Goal: Information Seeking & Learning: Learn about a topic

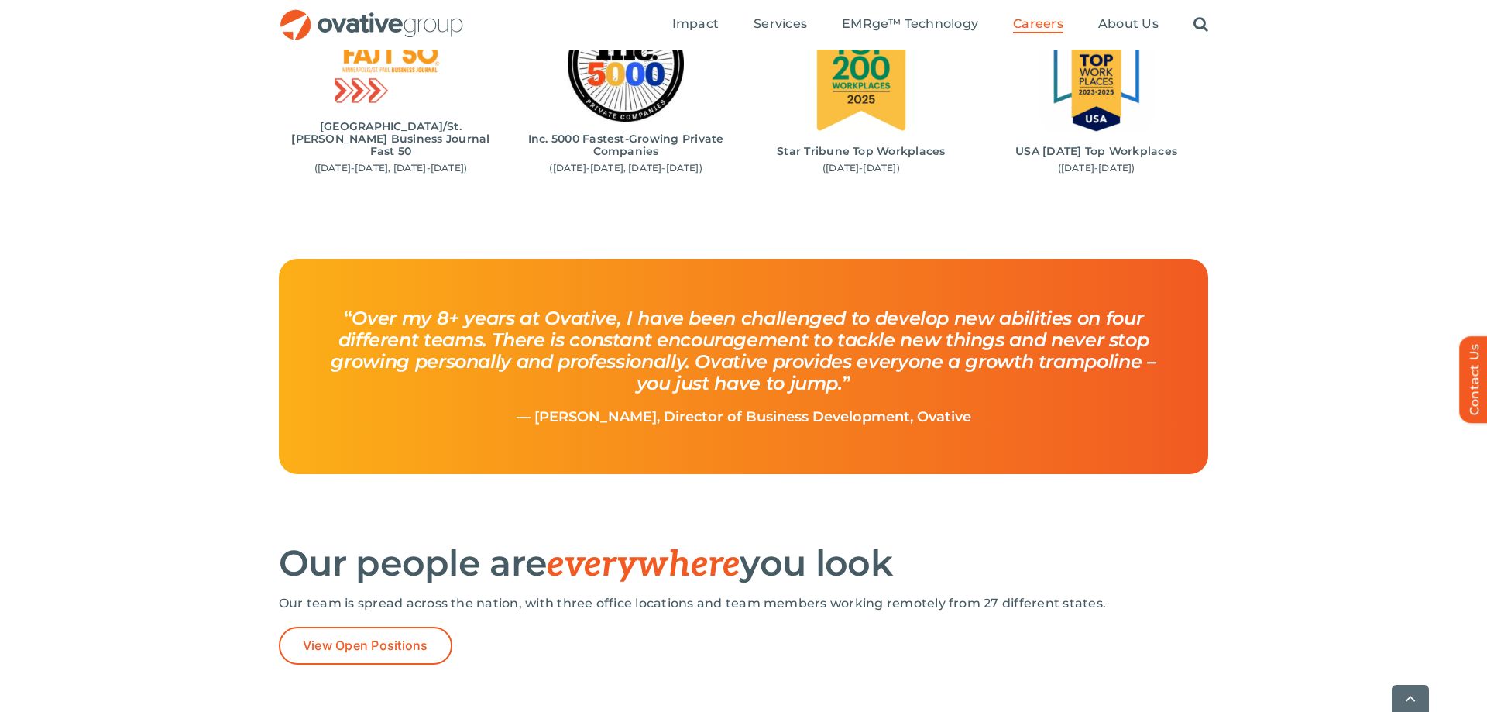
scroll to position [2290, 0]
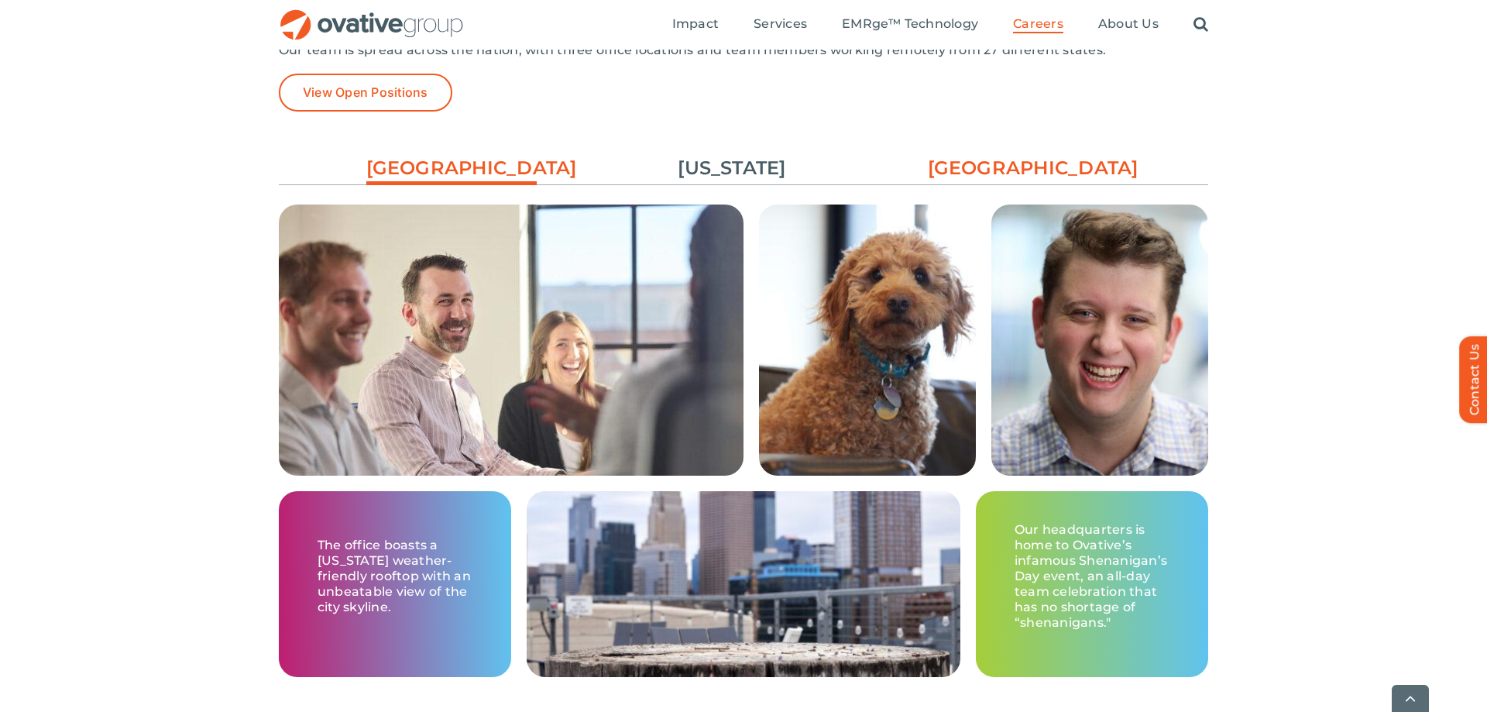
click at [1031, 177] on link "[GEOGRAPHIC_DATA]" at bounding box center [1013, 168] width 170 height 26
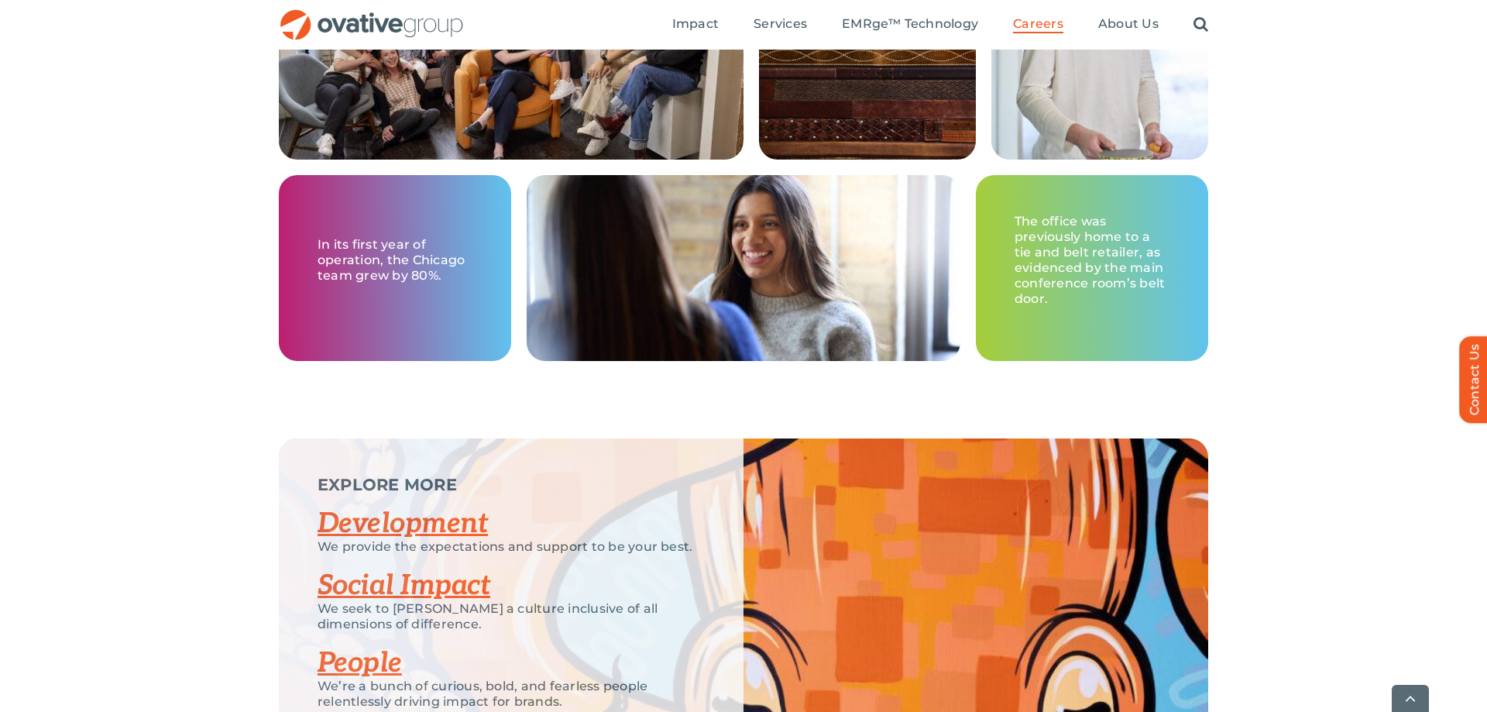
scroll to position [2978, 0]
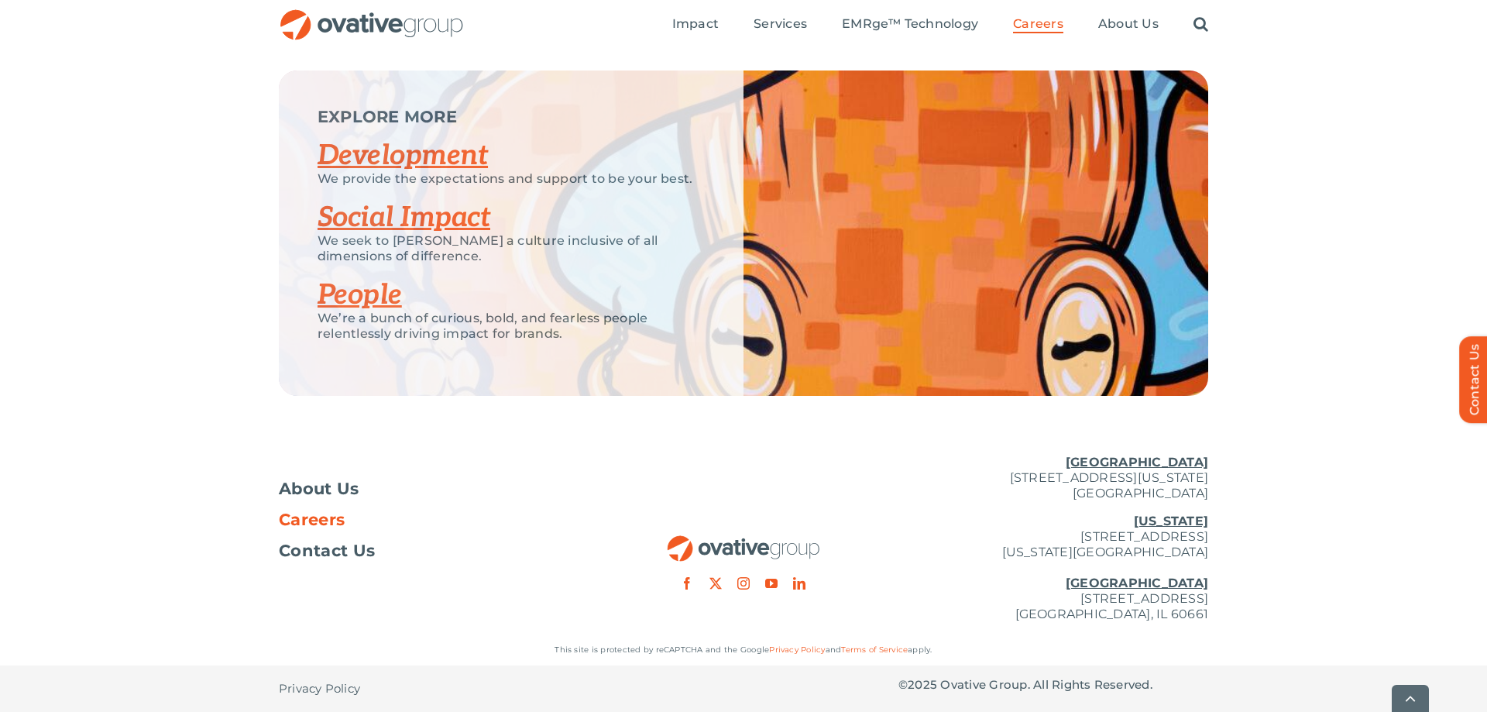
click at [306, 523] on span "Careers" at bounding box center [312, 519] width 66 height 15
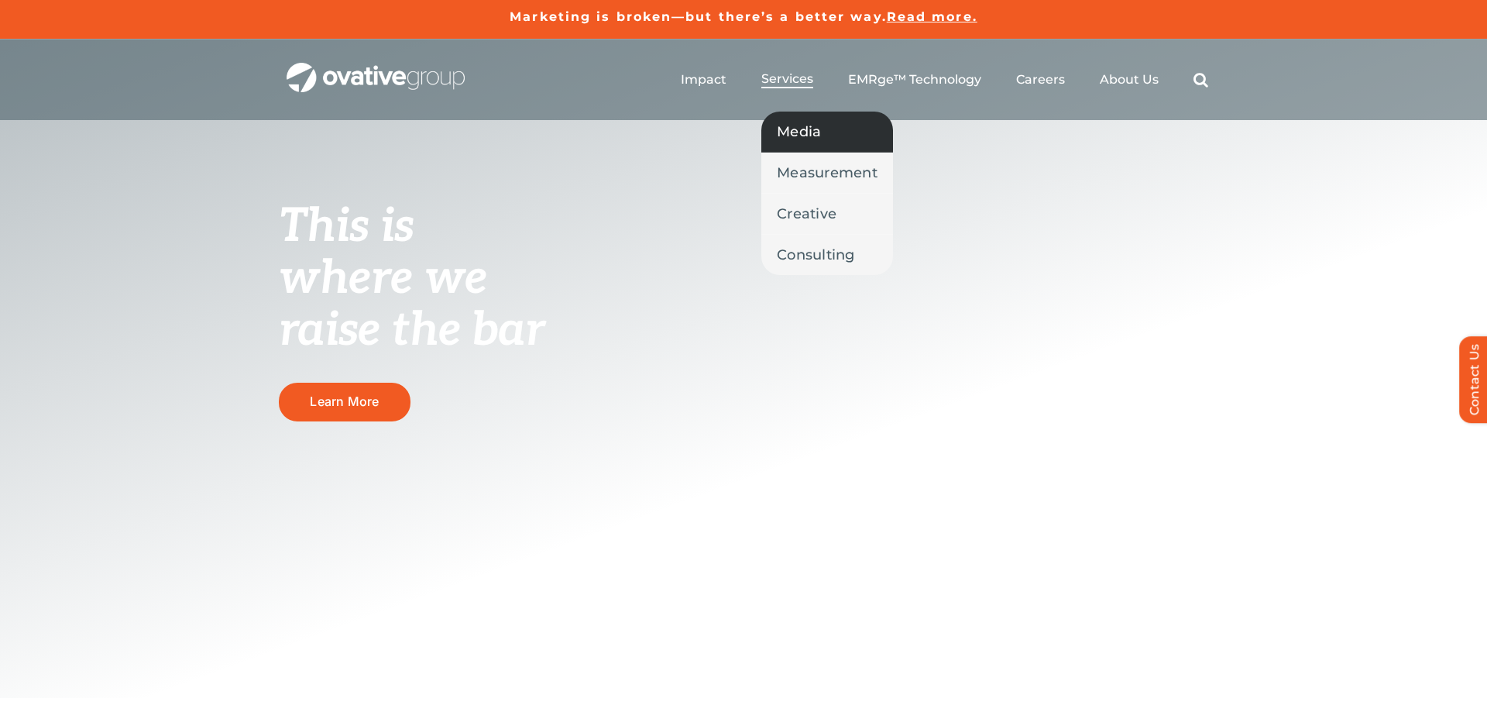
click at [798, 115] on link "Media" at bounding box center [827, 132] width 132 height 40
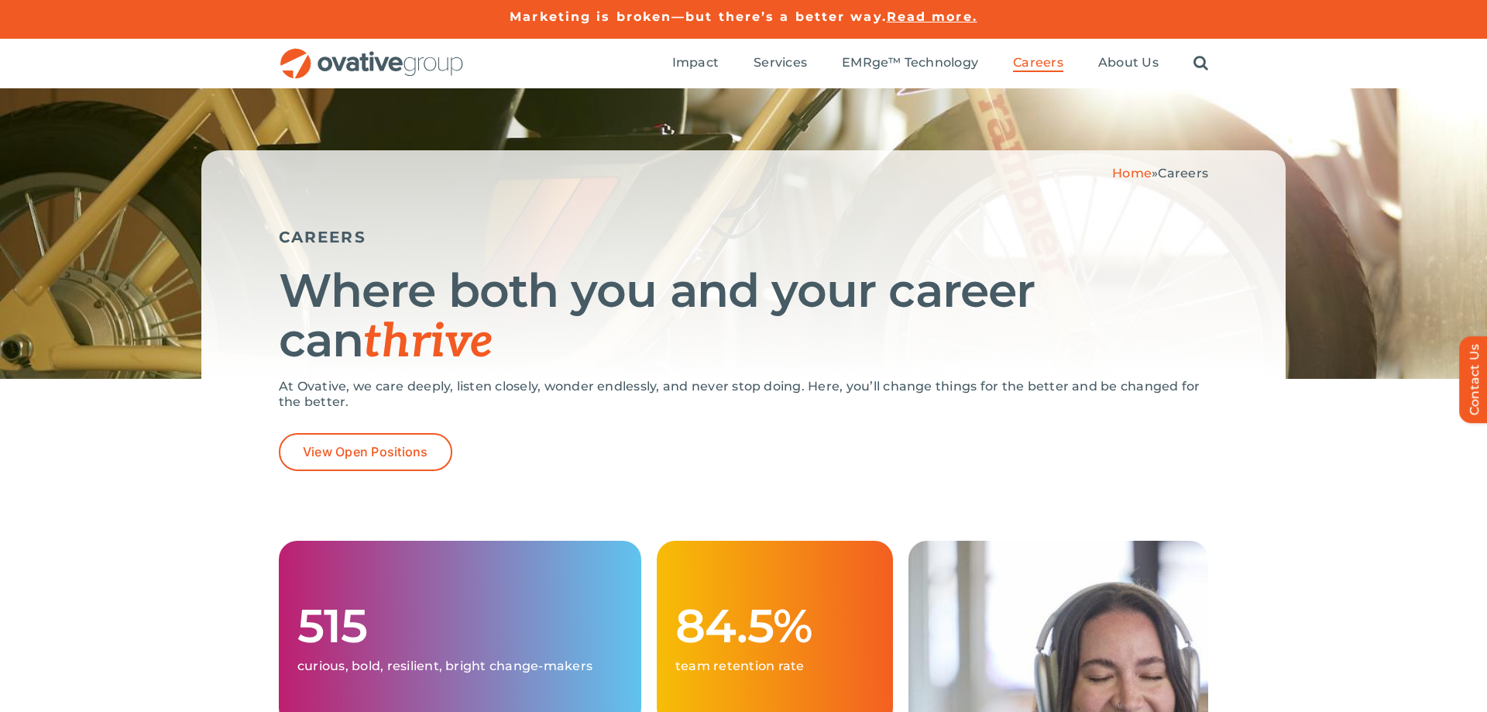
scroll to position [158, 0]
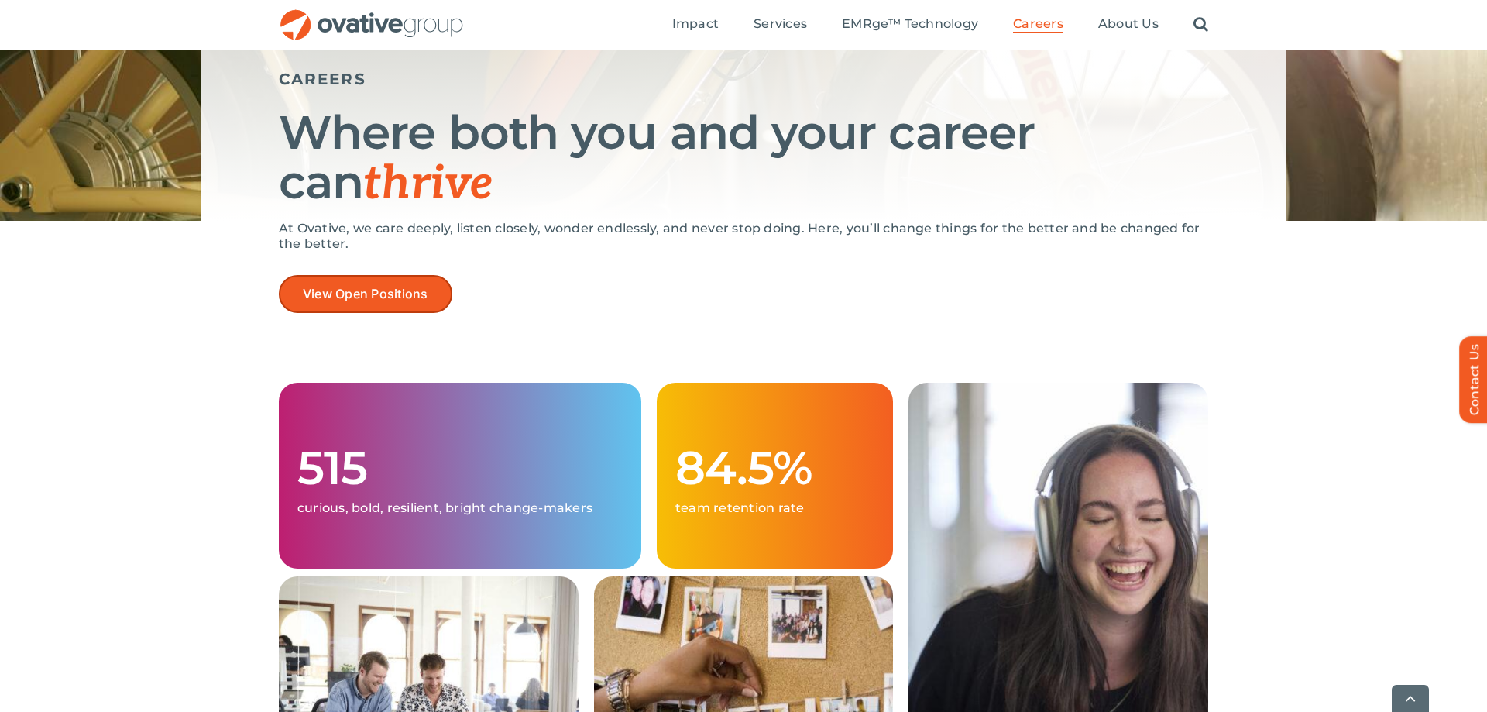
click at [352, 291] on span "View Open Positions" at bounding box center [365, 293] width 125 height 15
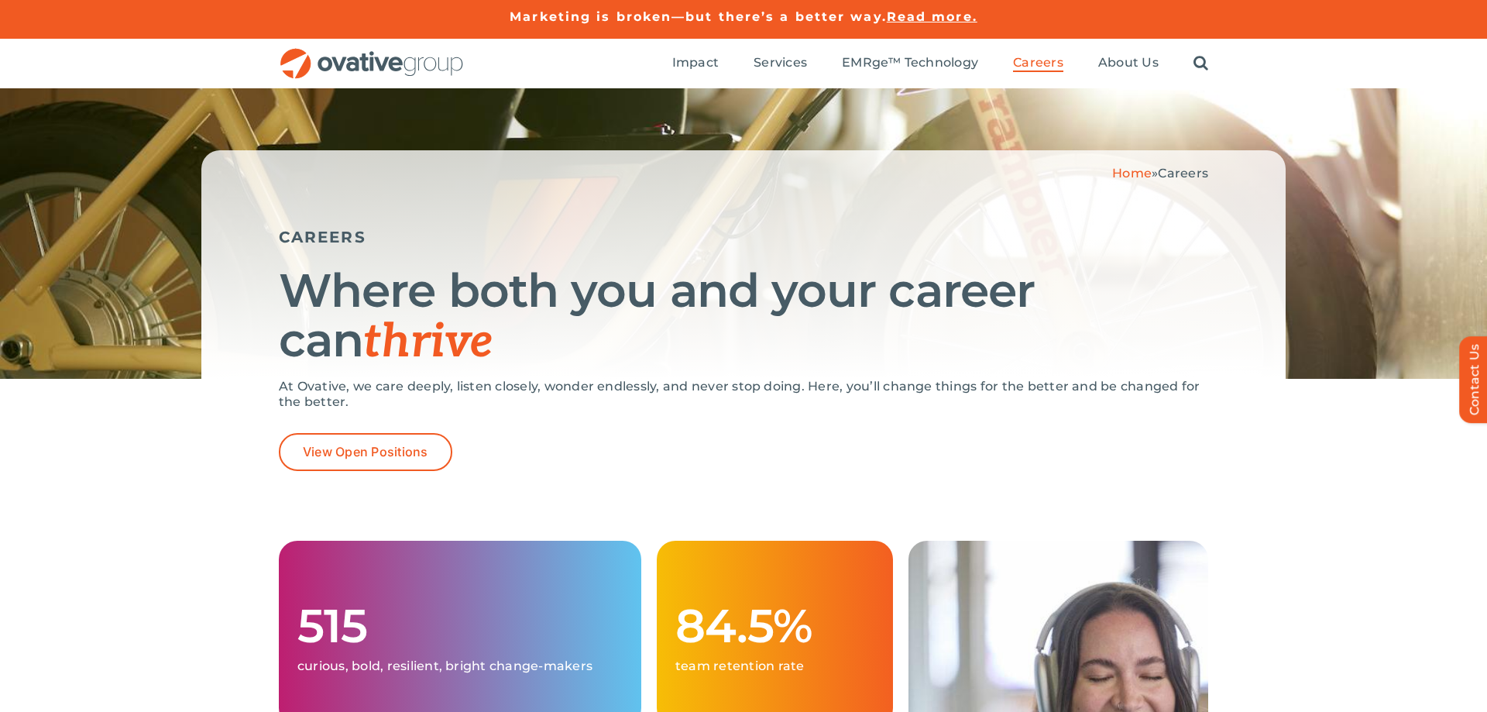
click at [440, 54] on img "OG_Full_horizontal_RGB" at bounding box center [372, 64] width 186 height 32
click at [422, 65] on img "OG_Full_horizontal_RGB" at bounding box center [372, 64] width 186 height 32
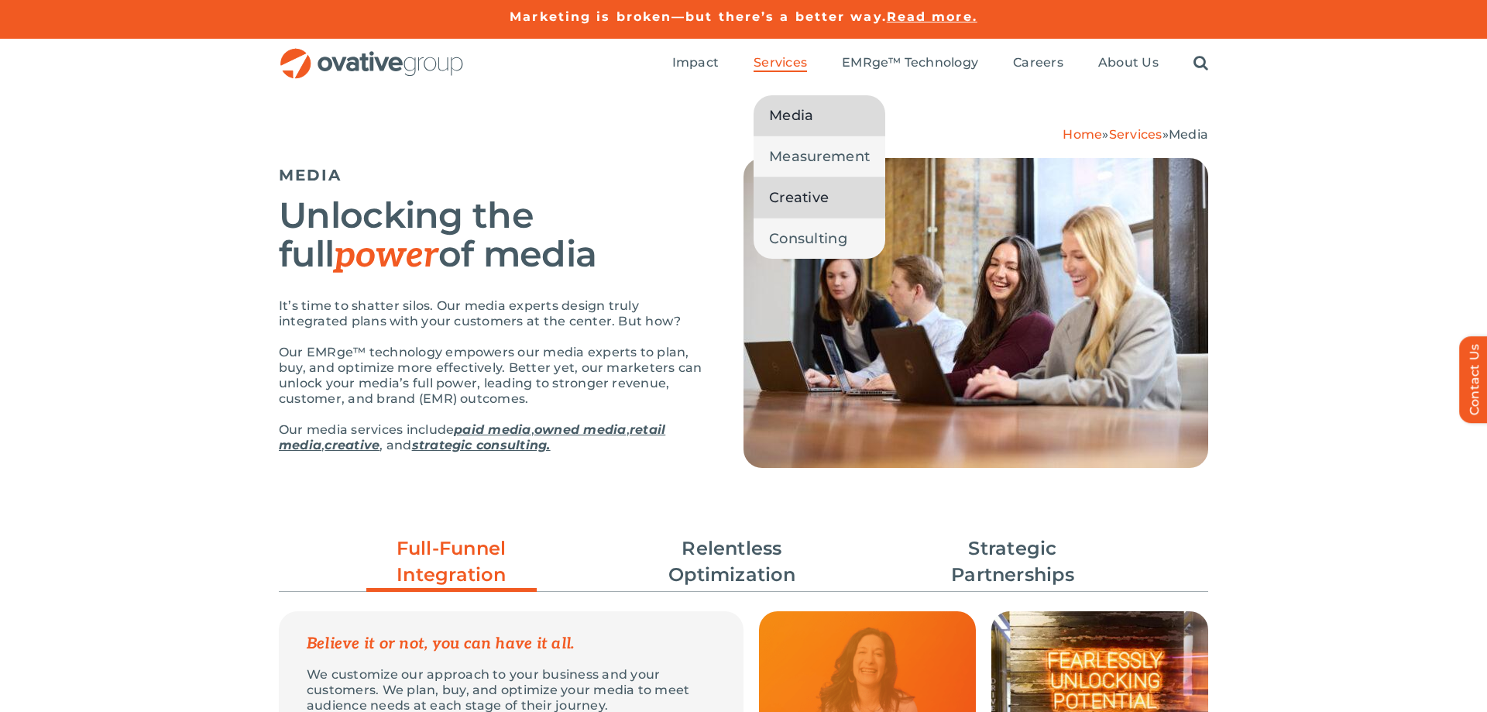
click at [776, 200] on span "Creative" at bounding box center [799, 198] width 60 height 22
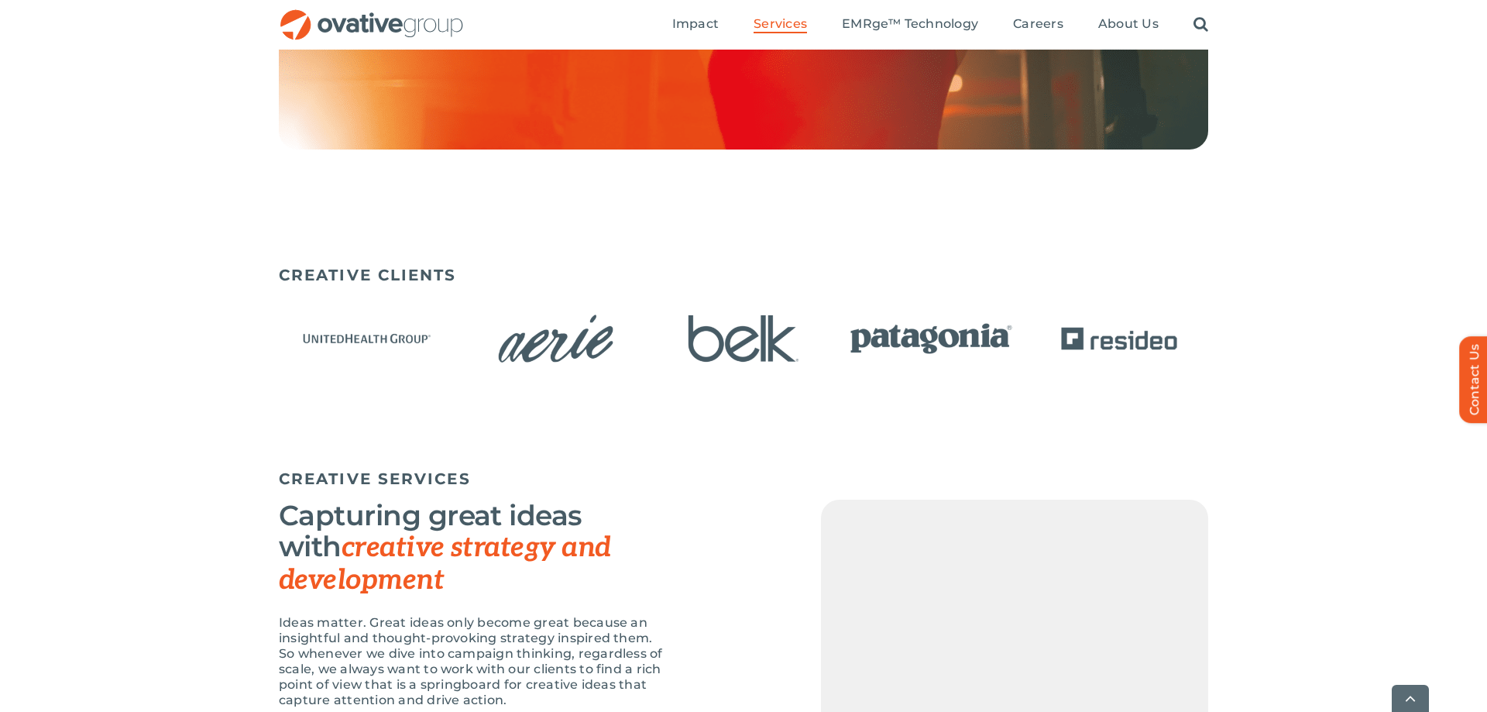
scroll to position [948, 0]
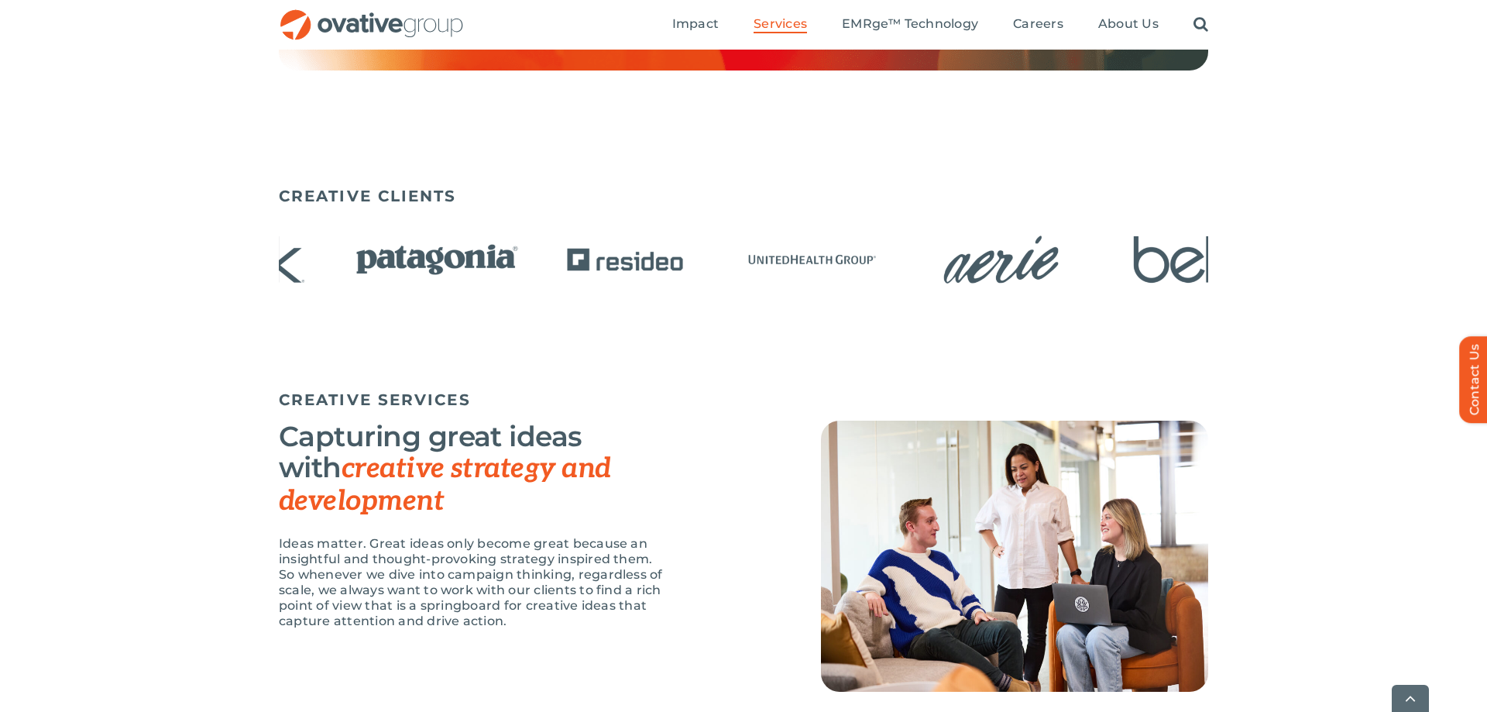
click at [121, 278] on div "CREATIVE CLIENTS" at bounding box center [743, 281] width 1487 height 204
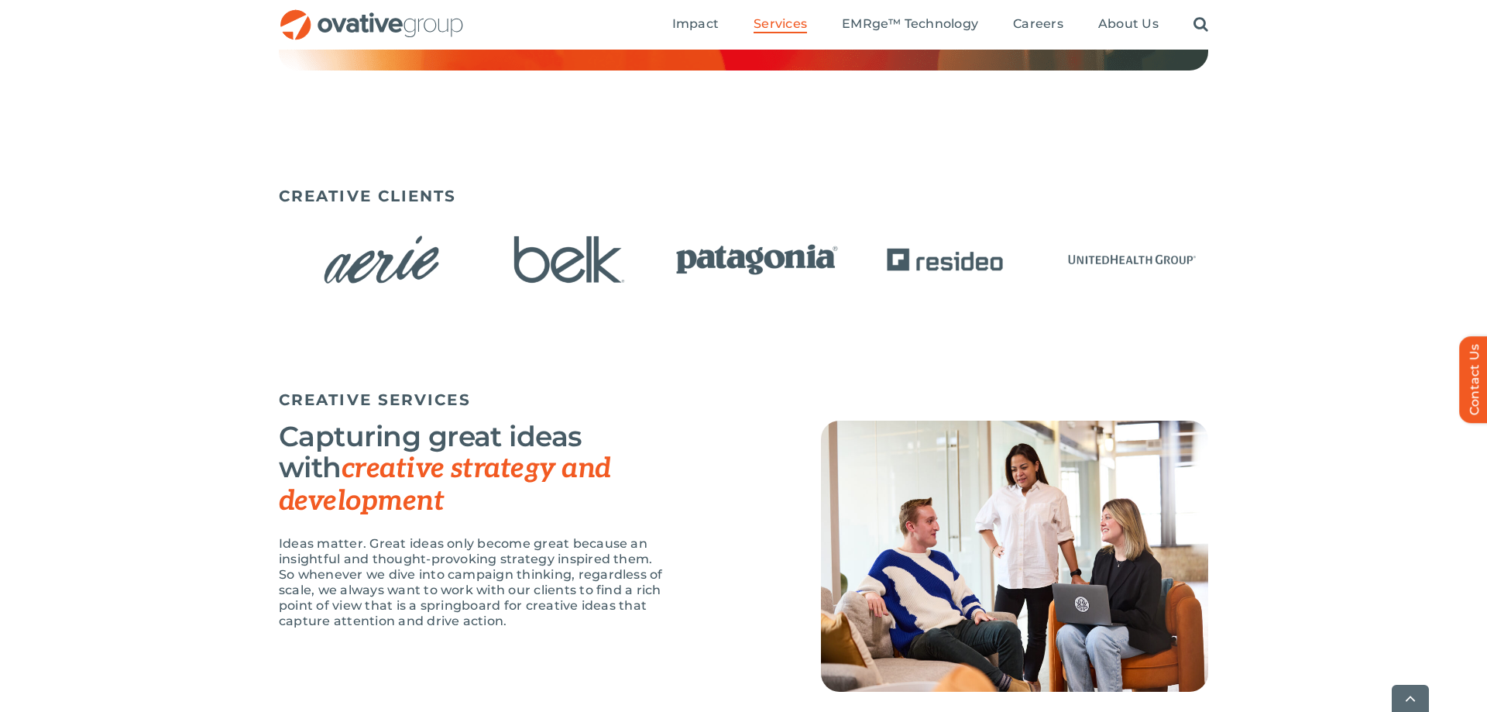
click at [269, 262] on div "CREATIVE CLIENTS" at bounding box center [743, 281] width 1487 height 204
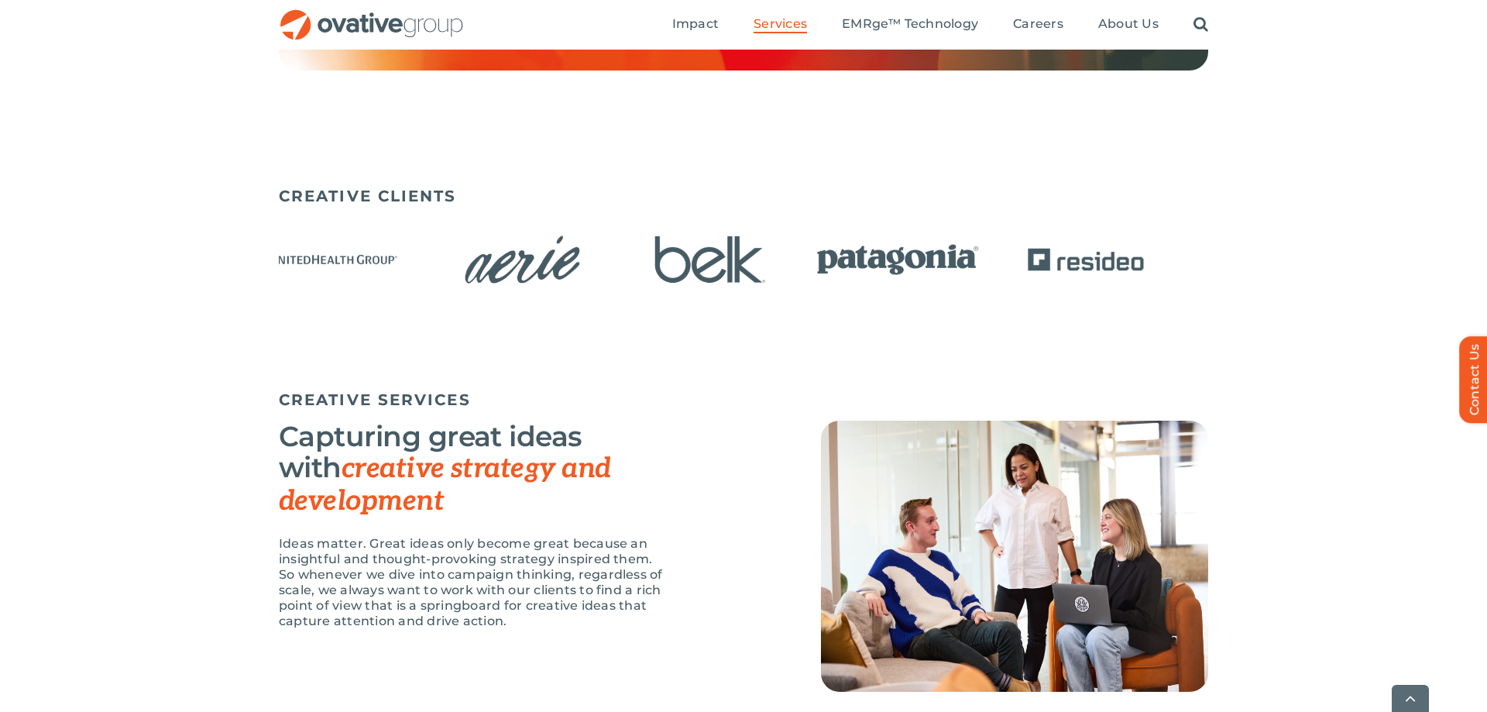
click at [183, 252] on div "CREATIVE CLIENTS" at bounding box center [743, 281] width 1487 height 204
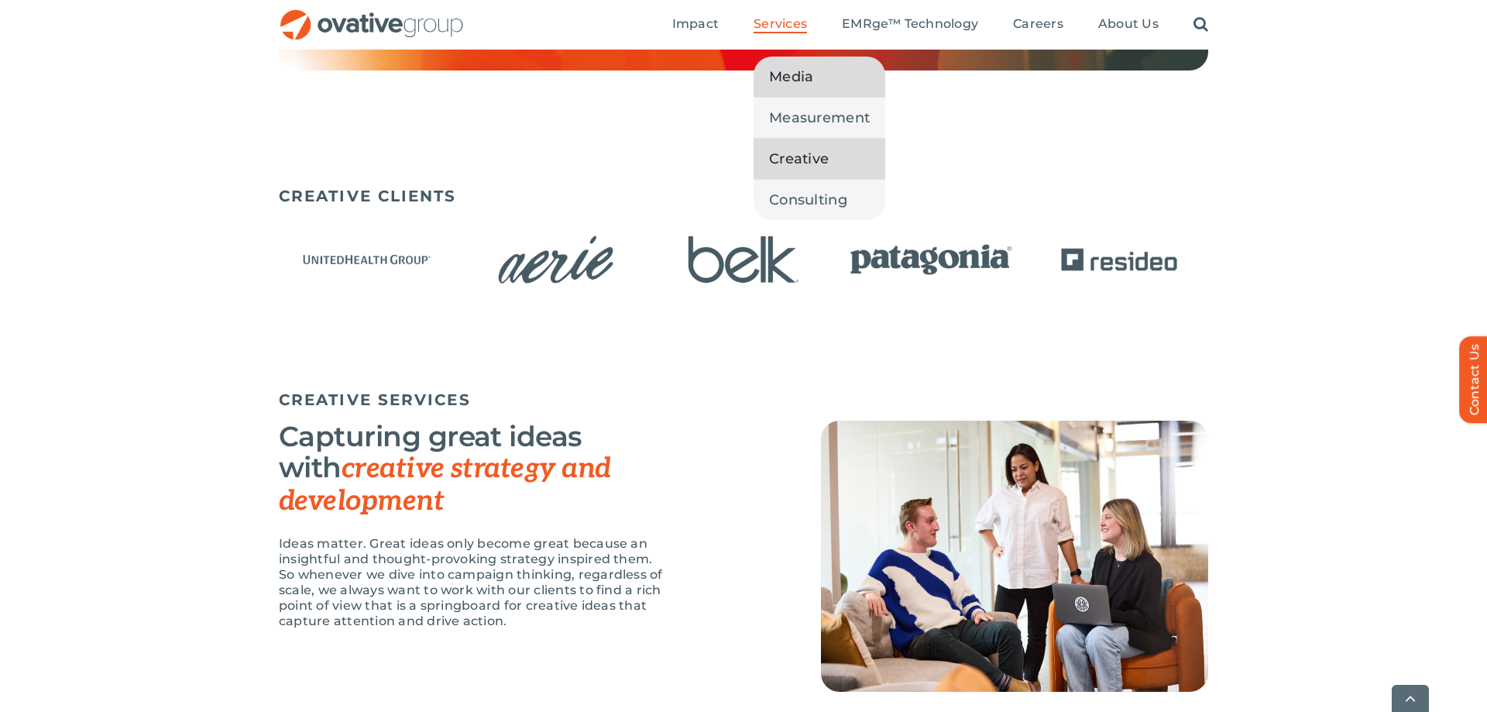
click at [800, 78] on span "Media" at bounding box center [791, 77] width 44 height 22
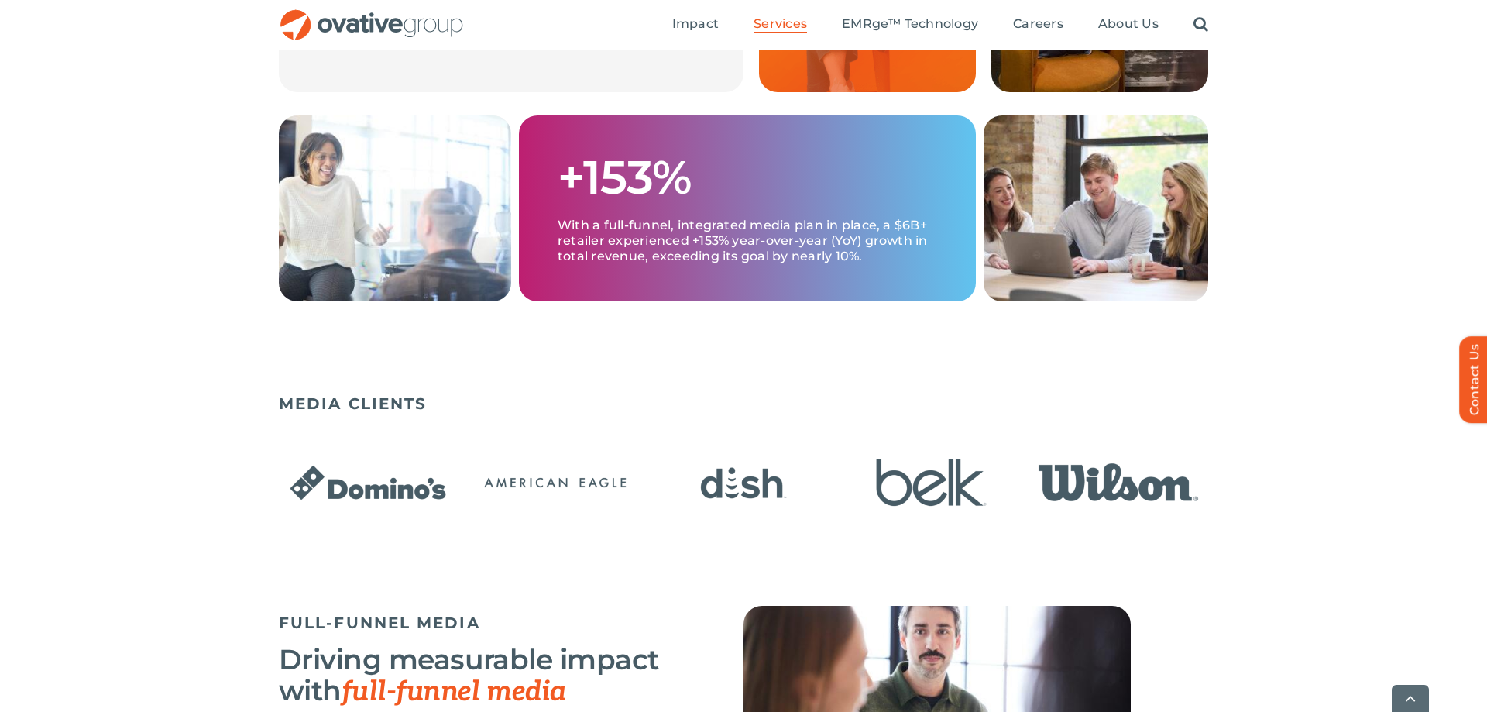
scroll to position [948, 0]
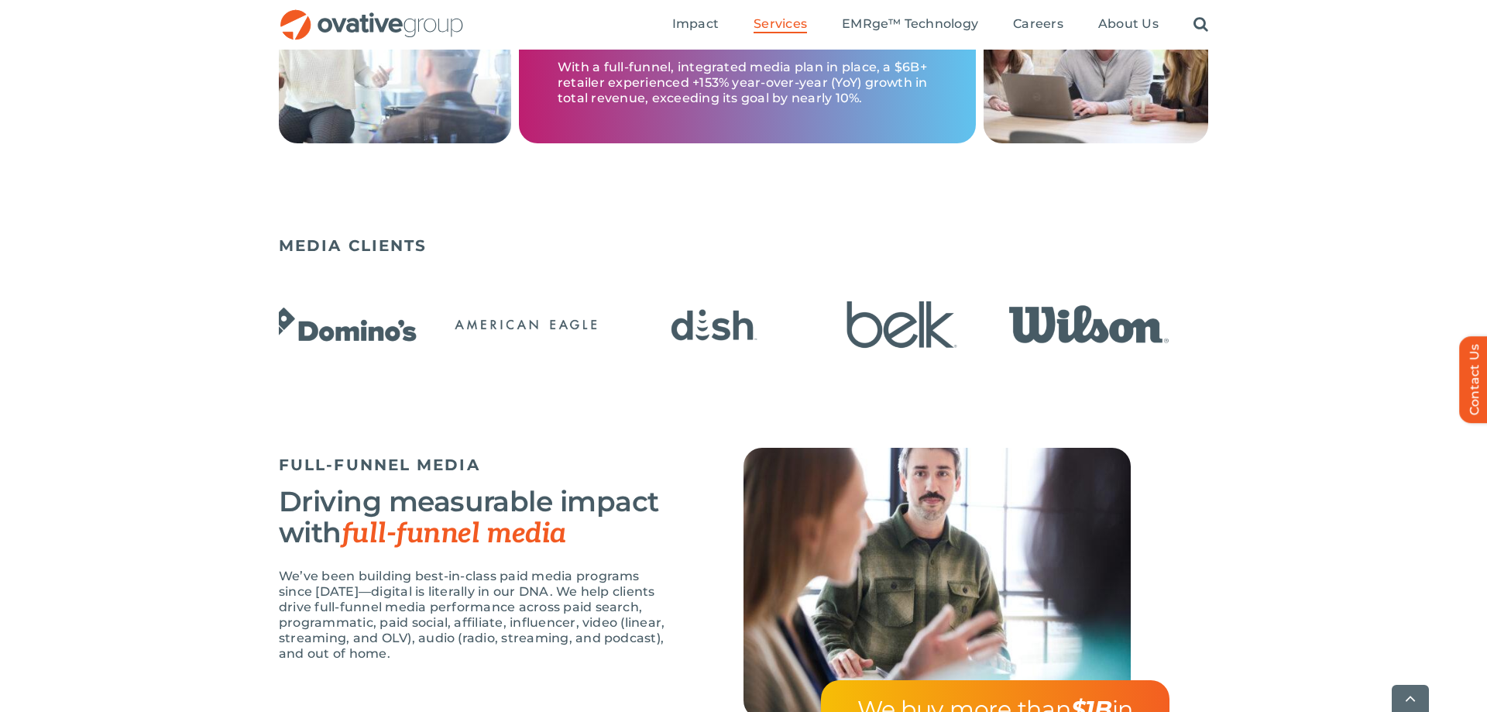
click at [625, 341] on img "3 / 23" at bounding box center [714, 324] width 178 height 73
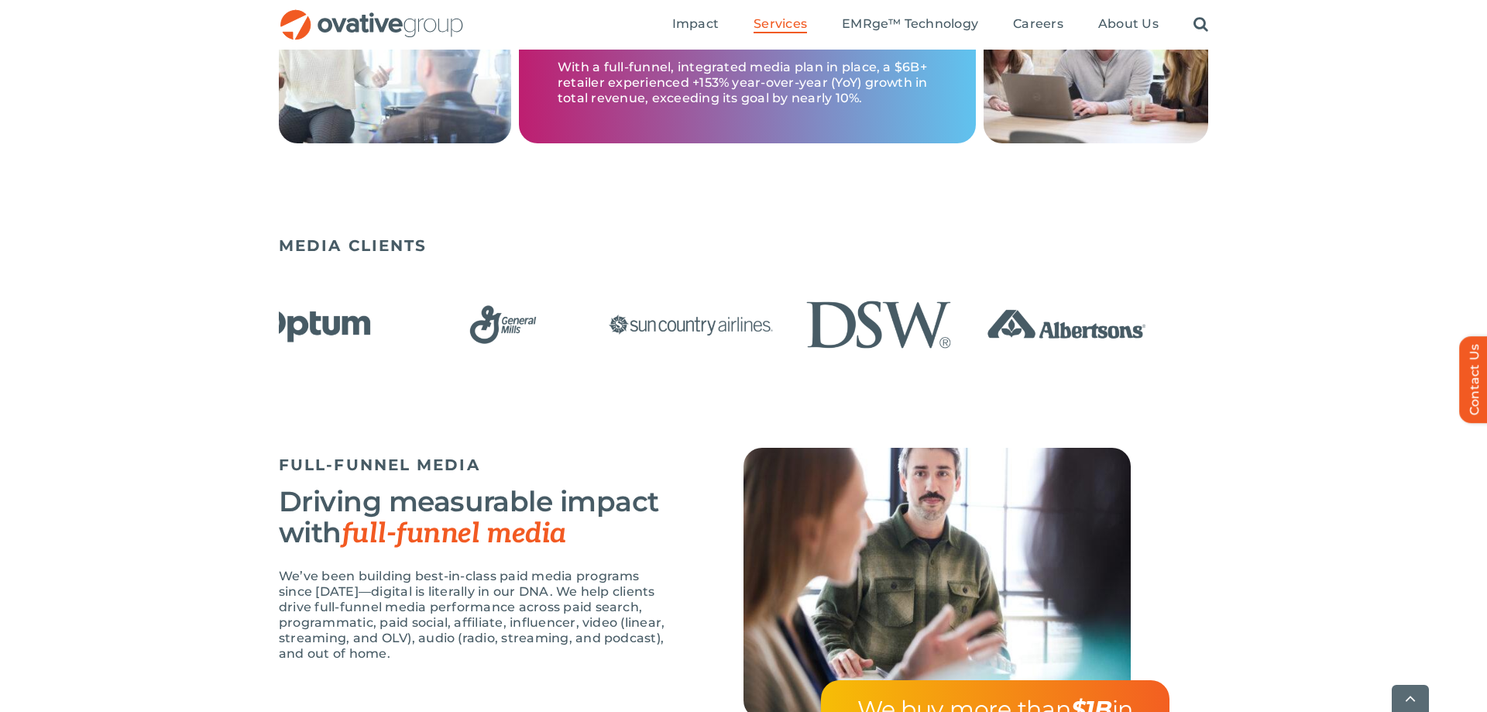
click at [790, 325] on img "9 / 23" at bounding box center [879, 324] width 178 height 73
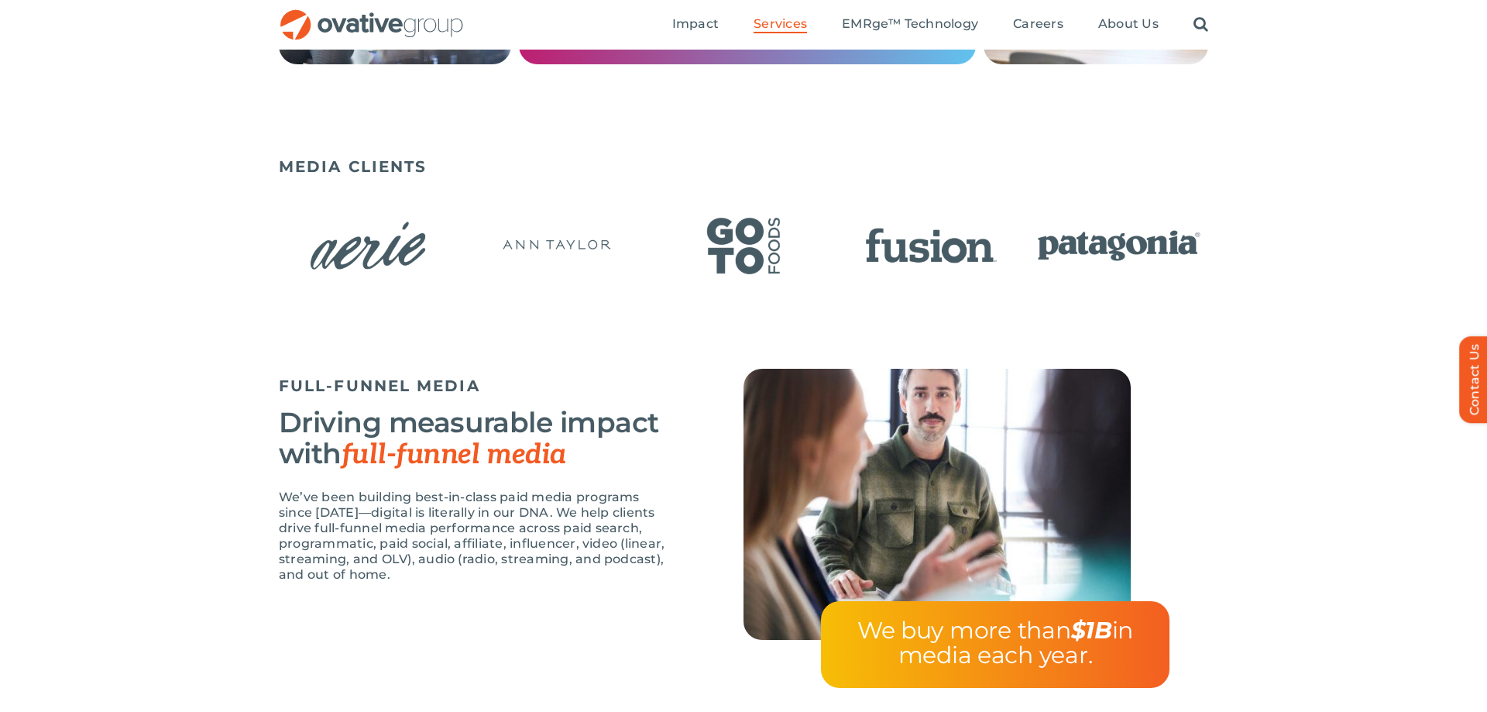
scroll to position [869, 0]
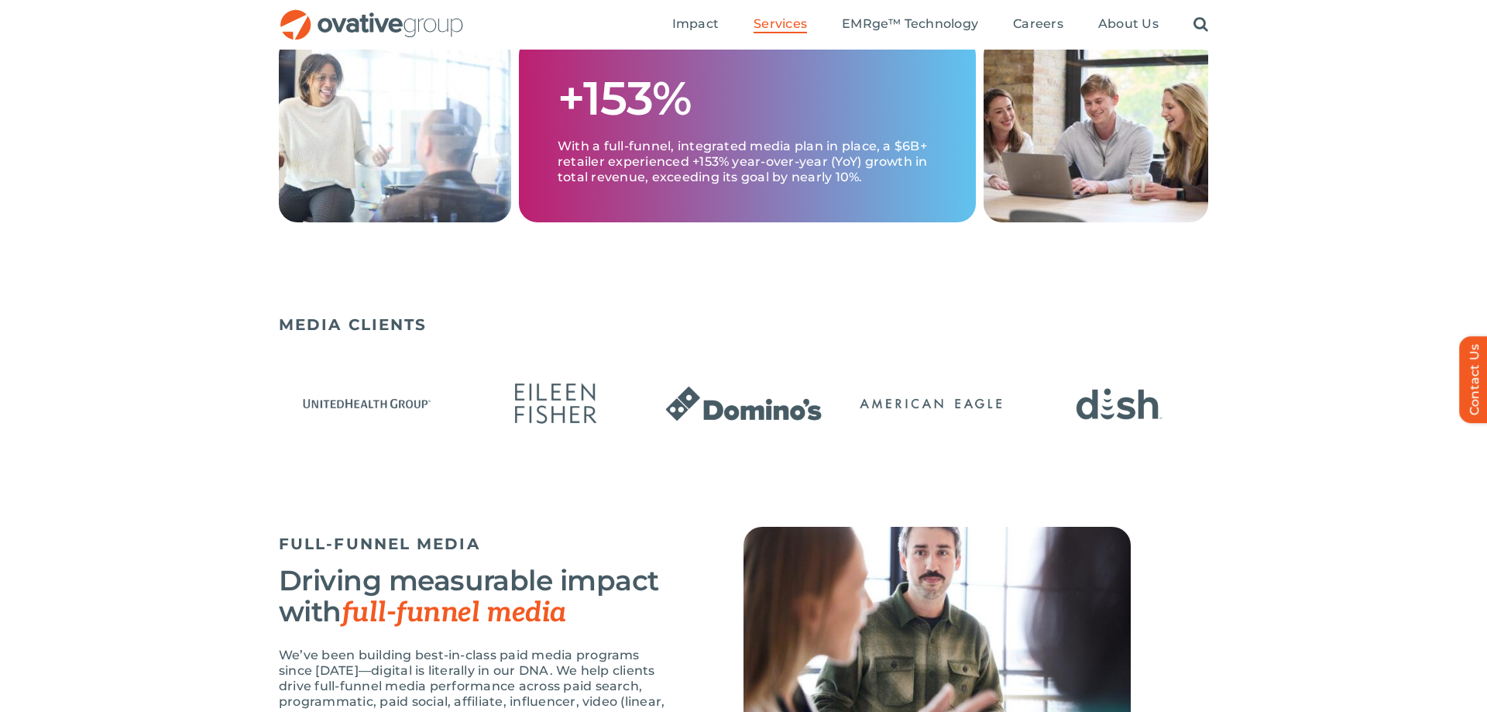
click at [190, 320] on div "MEDIA CLIENTS" at bounding box center [743, 416] width 1487 height 219
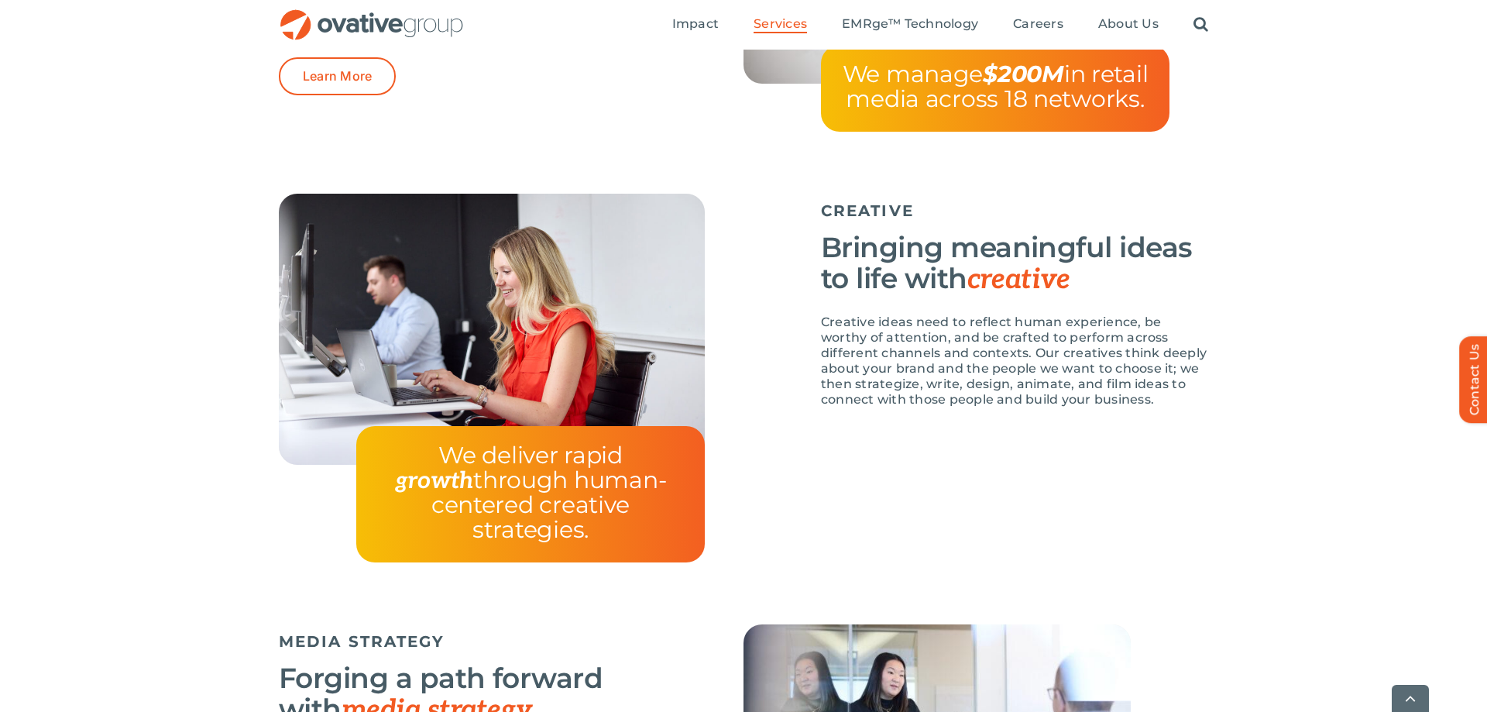
scroll to position [2843, 0]
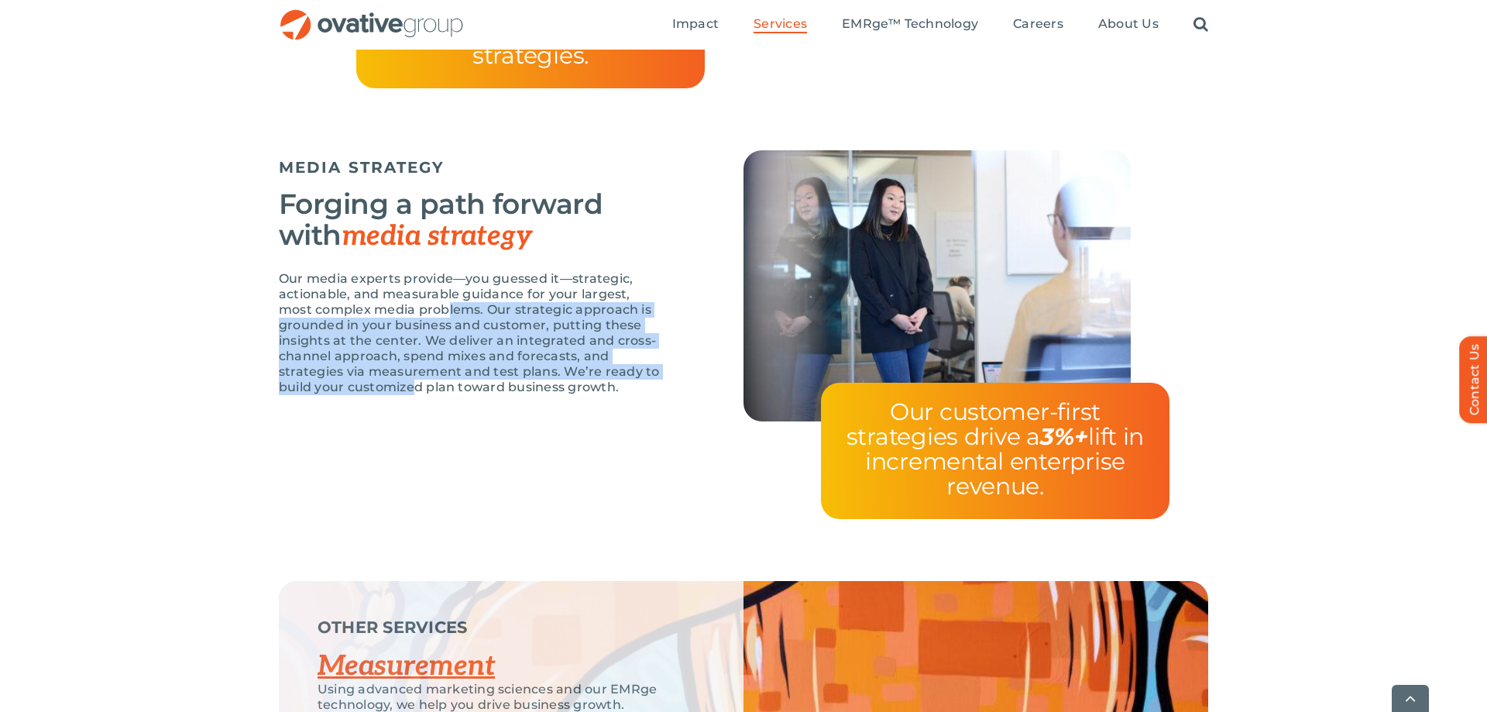
drag, startPoint x: 413, startPoint y: 310, endPoint x: 418, endPoint y: 385, distance: 75.3
click at [418, 385] on p "Our media experts provide—you guessed it—strategic, actionable, and measurable …" at bounding box center [472, 333] width 387 height 124
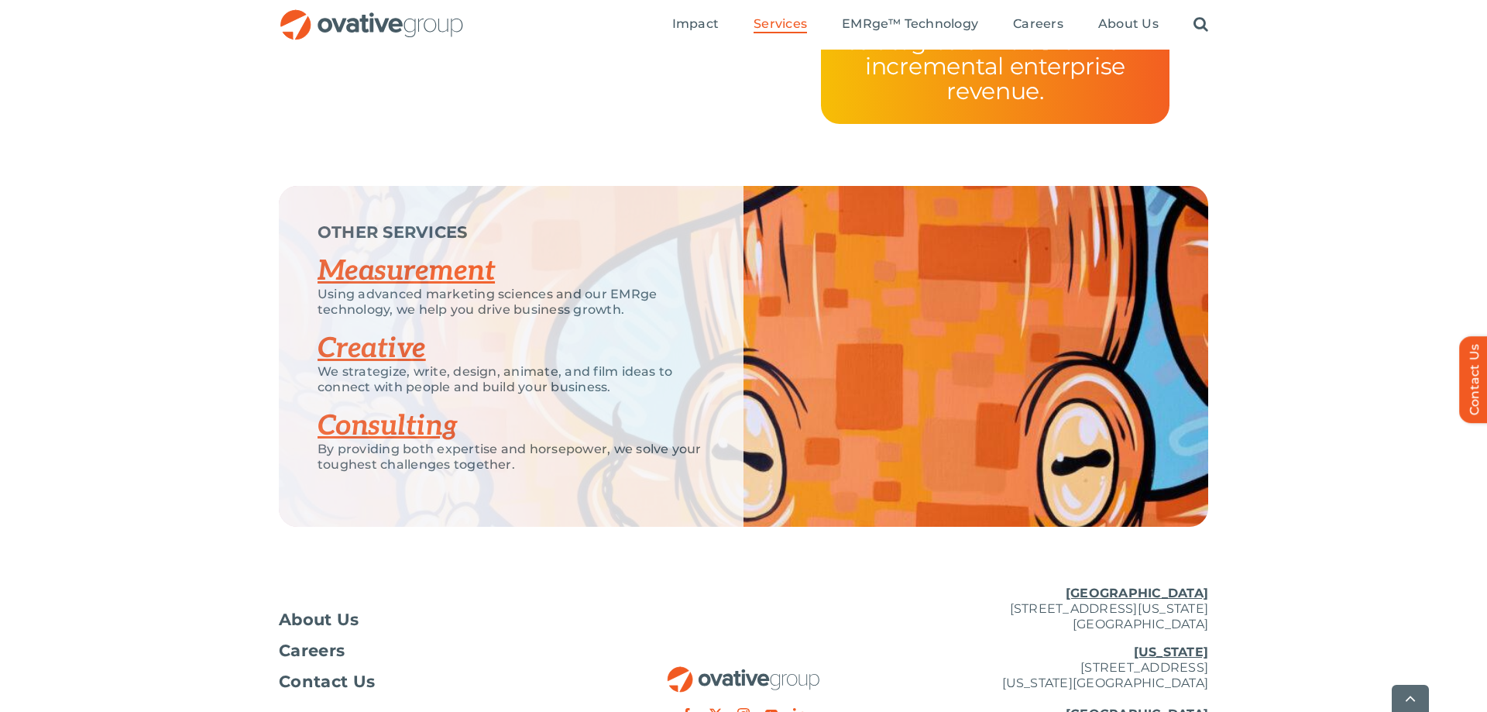
scroll to position [3375, 0]
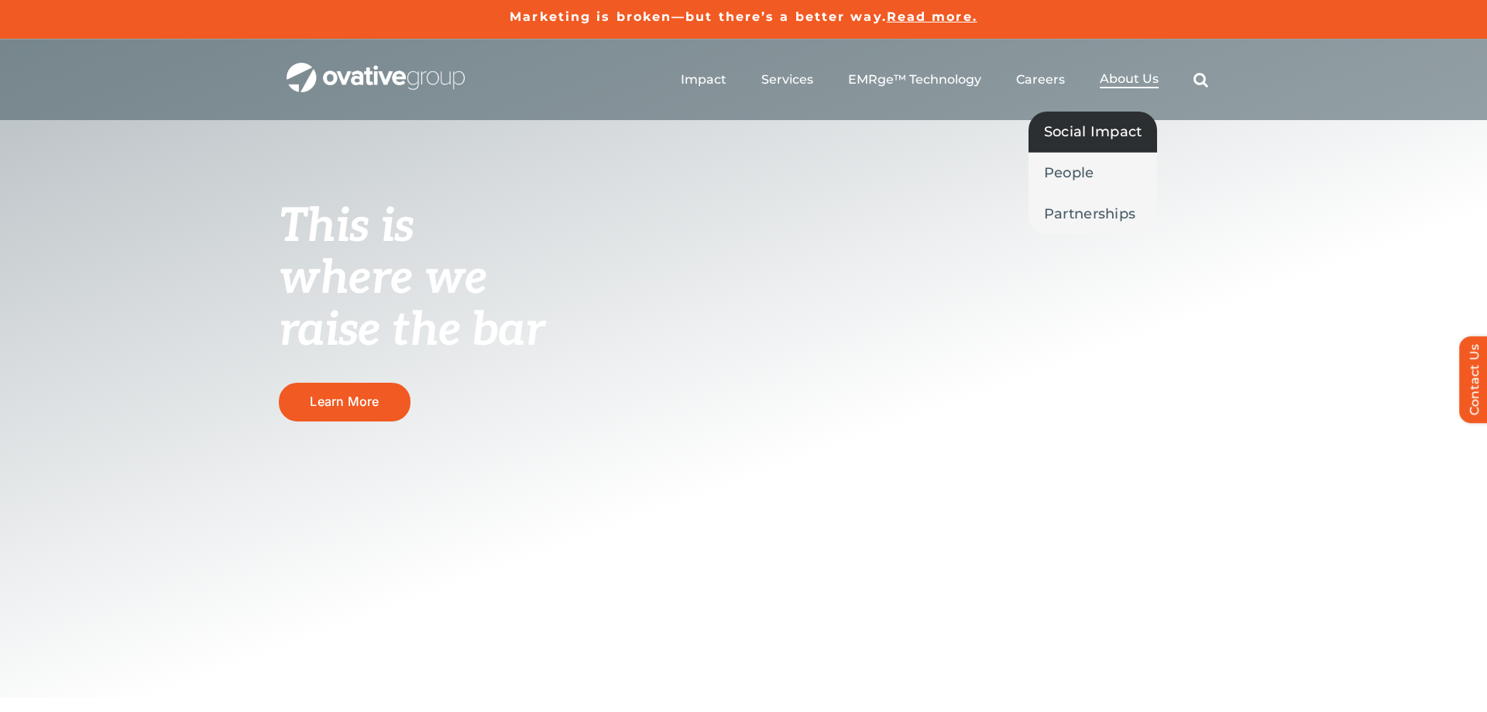
click at [1118, 127] on span "Social Impact" at bounding box center [1093, 132] width 98 height 22
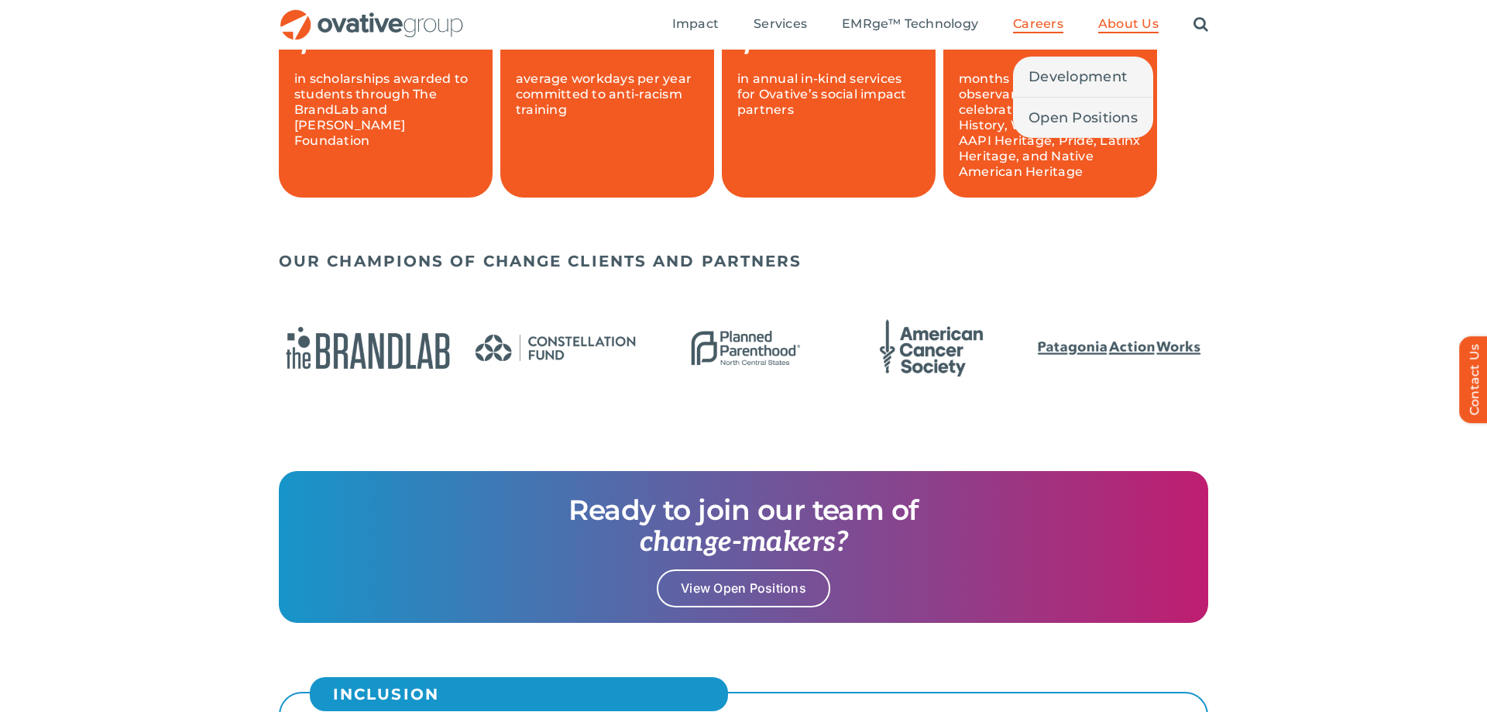
scroll to position [1086, 0]
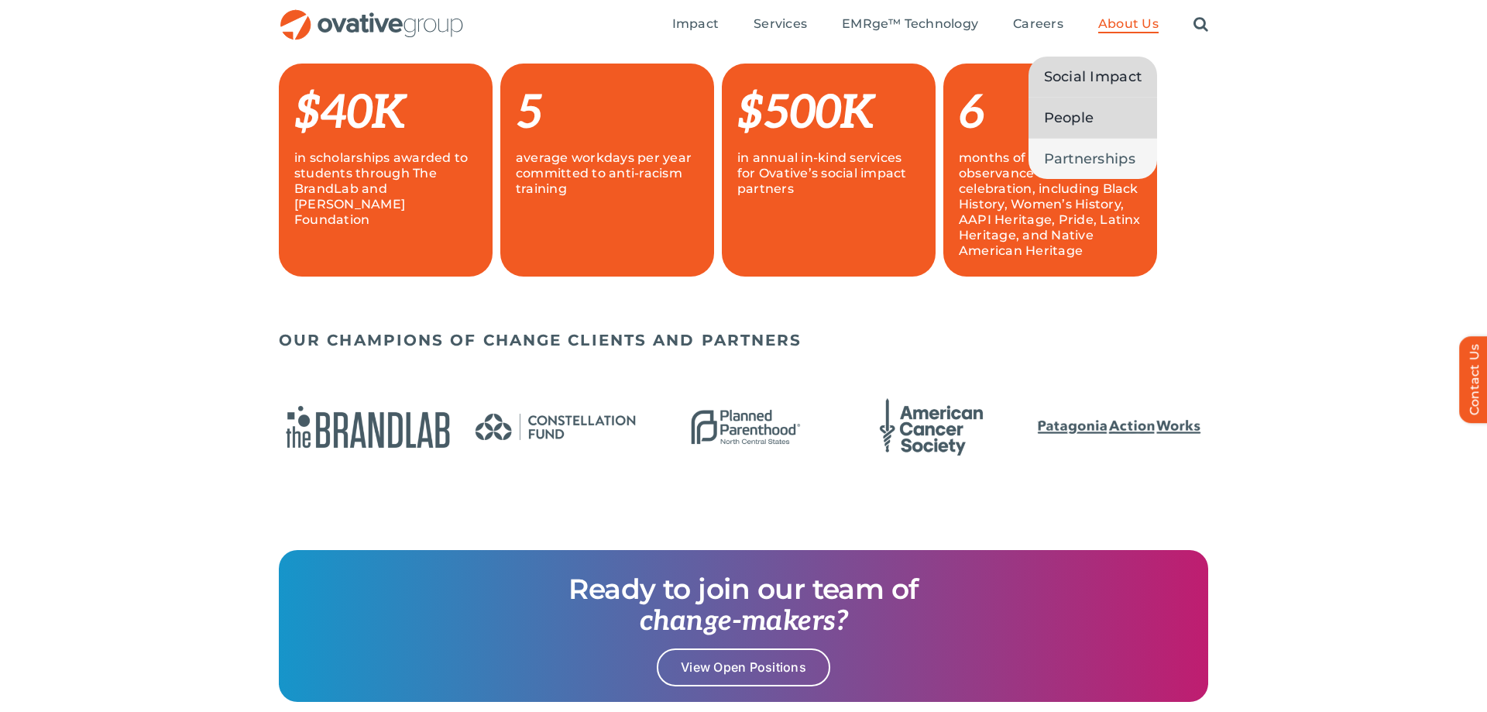
click at [1082, 111] on span "People" at bounding box center [1069, 118] width 50 height 22
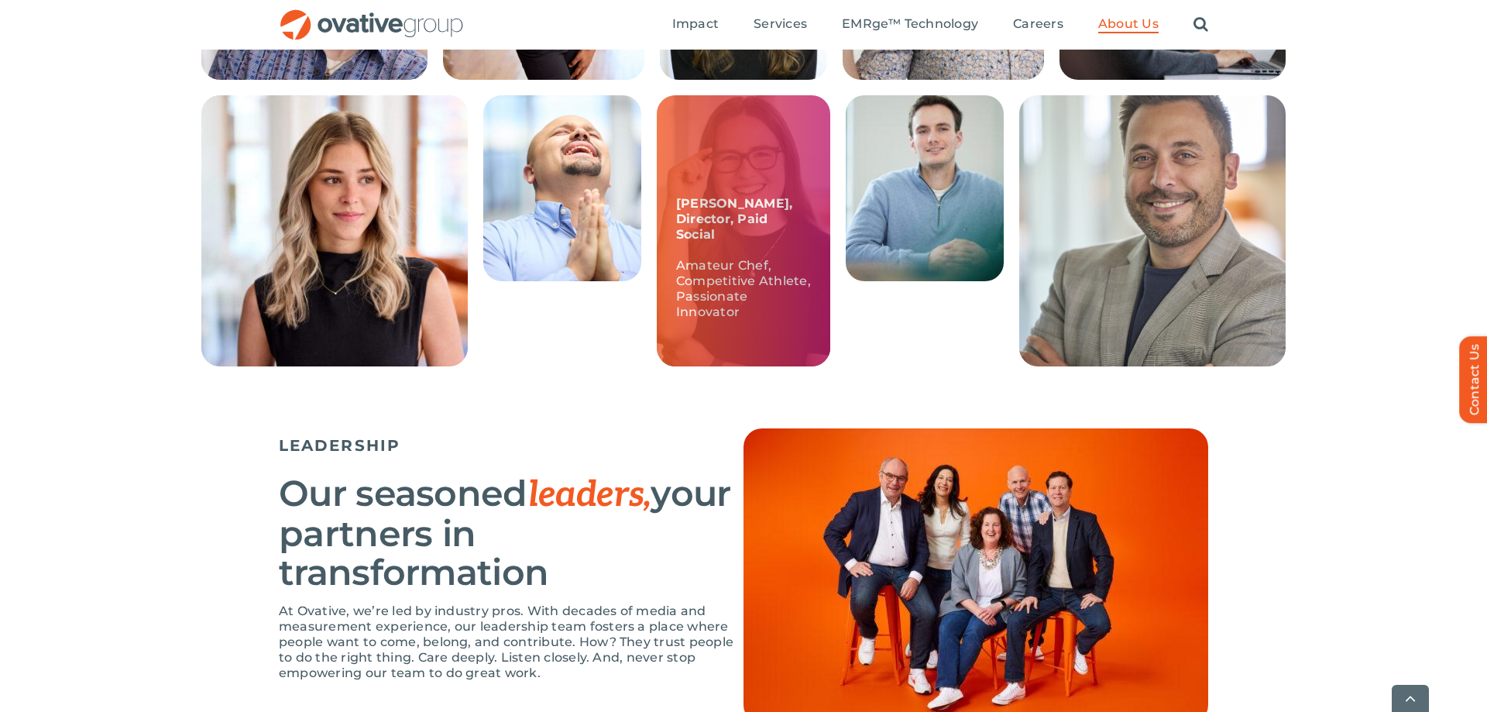
scroll to position [711, 0]
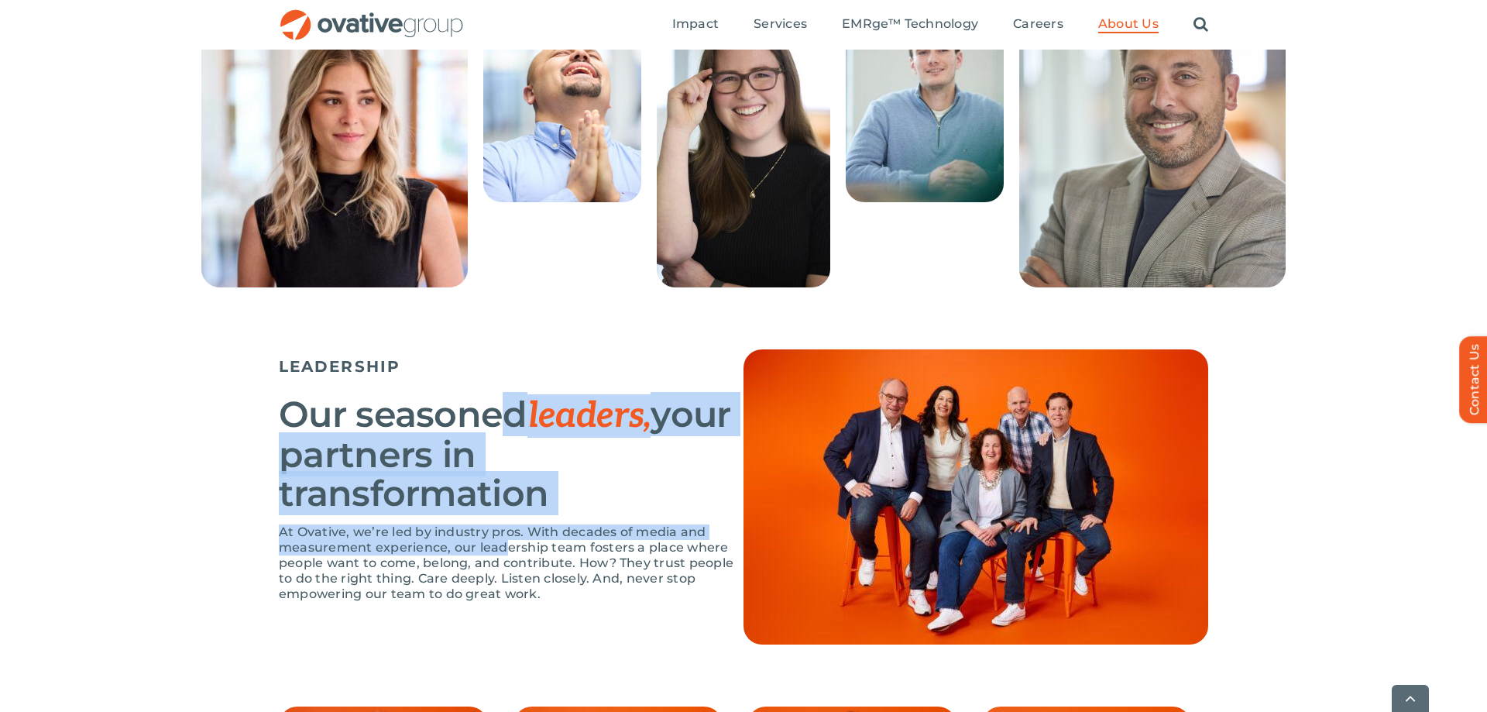
click at [506, 555] on div "LEADERSHIP Our seasoned leaders, your partners in transformation At Ovative, we…" at bounding box center [511, 483] width 465 height 268
click at [506, 555] on p "At Ovative, we’re led by industry pros. With decades of media and measurement e…" at bounding box center [511, 562] width 465 height 77
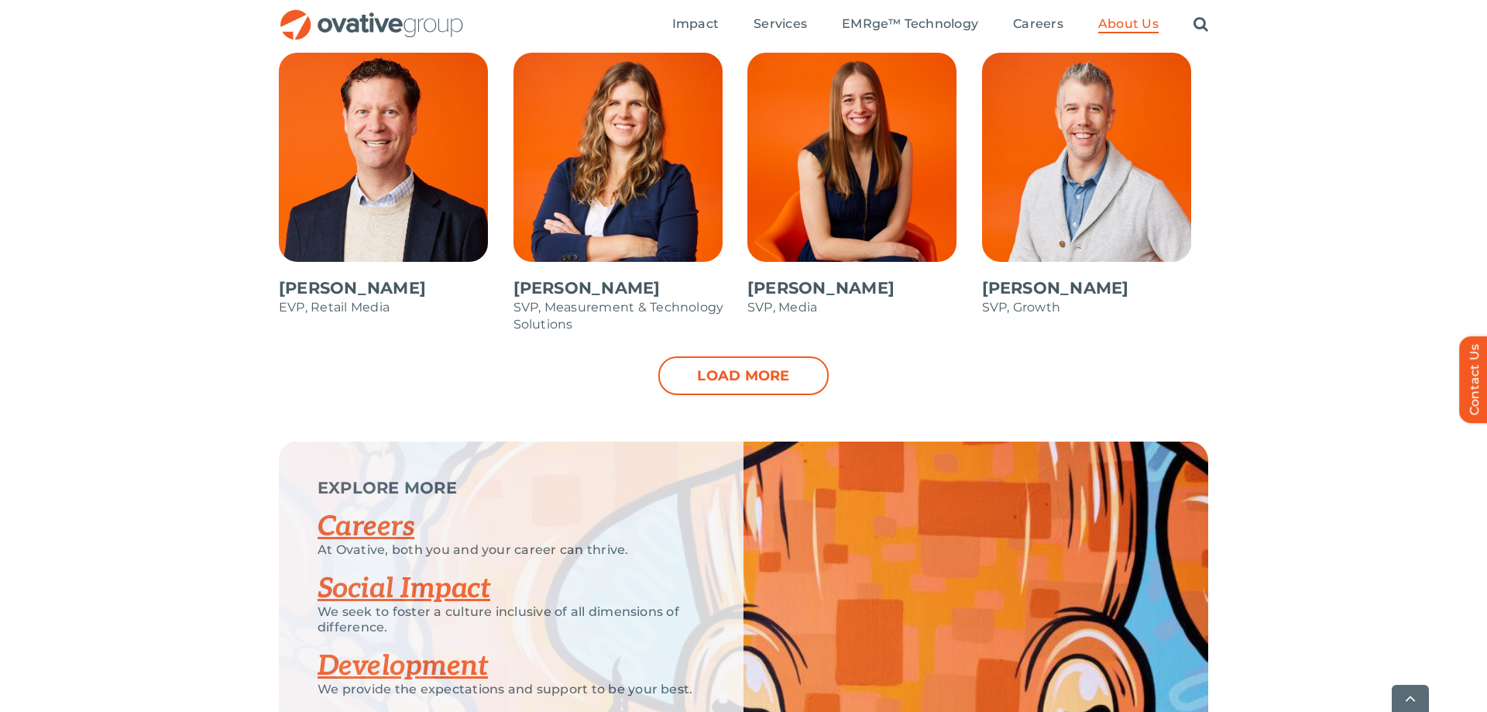
scroll to position [1975, 0]
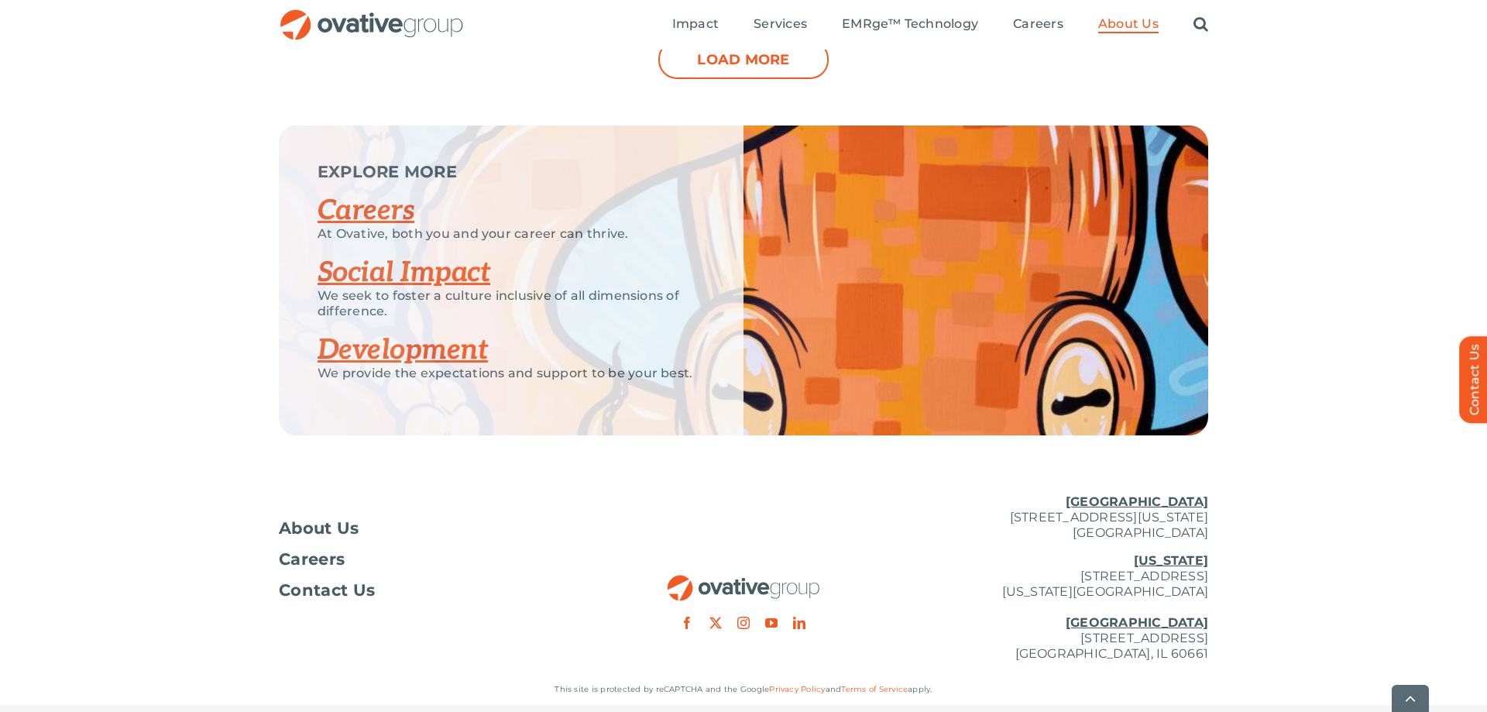
click at [405, 280] on link "Social Impact" at bounding box center [403, 273] width 173 height 34
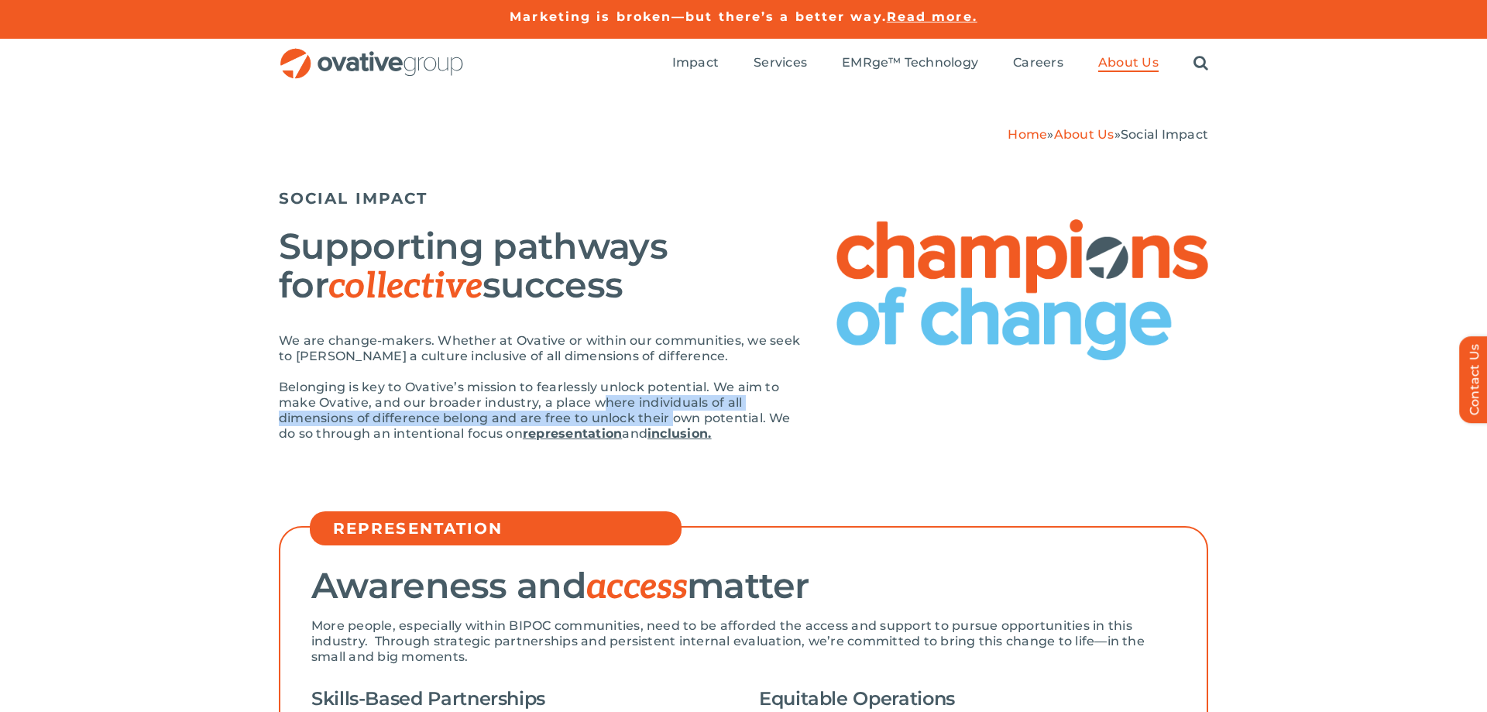
drag, startPoint x: 670, startPoint y: 424, endPoint x: 591, endPoint y: 396, distance: 84.0
click at [598, 397] on p "Belonging is key to Ovative’s mission to fearlessly unlock potential. We aim to…" at bounding box center [542, 410] width 527 height 62
click at [591, 396] on p "Belonging is key to Ovative’s mission to fearlessly unlock potential. We aim to…" at bounding box center [542, 410] width 527 height 62
click at [424, 407] on p "Belonging is key to Ovative’s mission to fearlessly unlock potential. We aim to…" at bounding box center [542, 410] width 527 height 62
click at [425, 406] on p "Belonging is key to Ovative’s mission to fearlessly unlock potential. We aim to…" at bounding box center [542, 410] width 527 height 62
